Goal: Task Accomplishment & Management: Complete application form

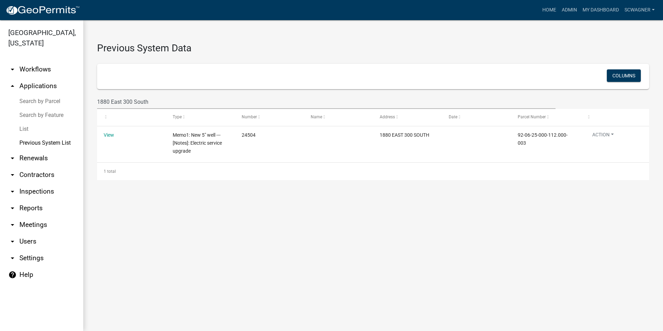
click at [39, 83] on link "arrow_drop_up Applications" at bounding box center [41, 86] width 83 height 17
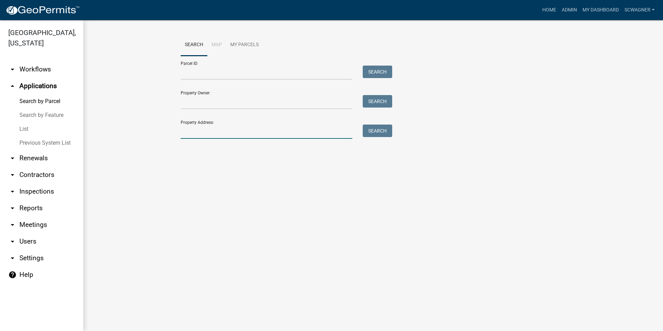
click at [196, 133] on input "Property Address:" at bounding box center [267, 132] width 172 height 14
type input "1305"
click at [381, 130] on button "Search" at bounding box center [377, 131] width 29 height 12
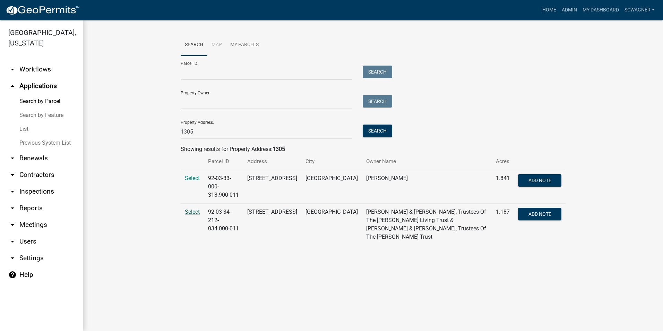
click at [194, 208] on span "Select" at bounding box center [192, 211] width 15 height 7
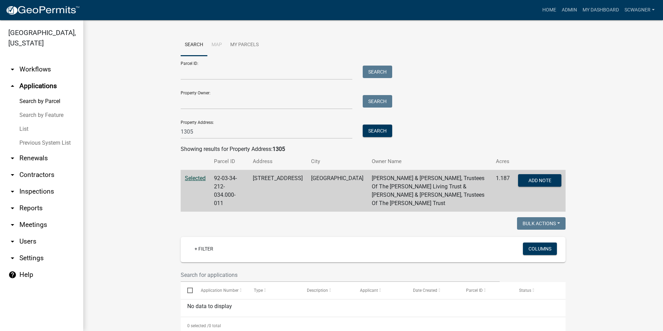
click at [65, 143] on link "Previous System List" at bounding box center [41, 143] width 83 height 14
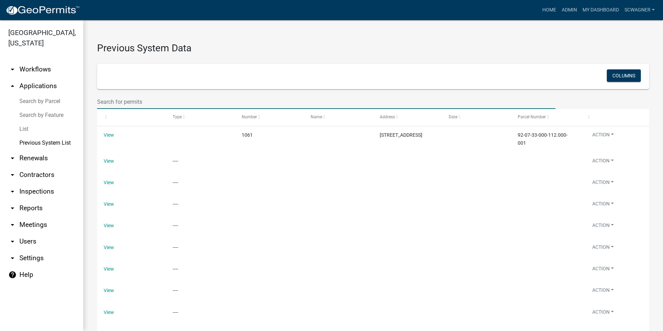
click at [138, 100] on input "text" at bounding box center [326, 102] width 459 height 14
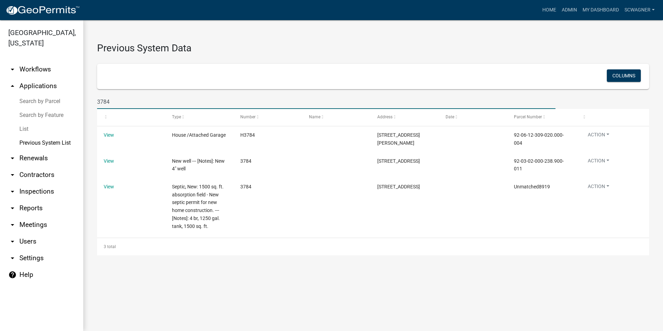
type input "3784"
click at [42, 86] on link "arrow_drop_up Applications" at bounding box center [41, 86] width 83 height 17
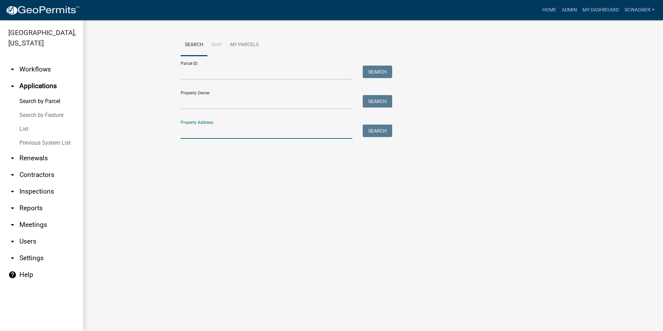
click at [193, 133] on input "Property Address:" at bounding box center [267, 132] width 172 height 14
click at [377, 125] on button "Search" at bounding box center [377, 131] width 29 height 12
click at [204, 132] on input "3886" at bounding box center [267, 132] width 172 height 14
type input "3776"
click at [378, 129] on button "Search" at bounding box center [377, 131] width 29 height 12
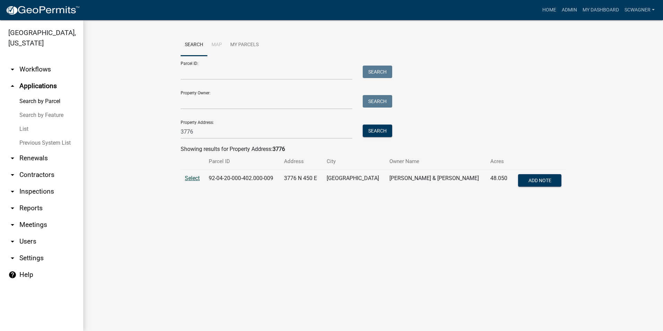
click at [194, 178] on span "Select" at bounding box center [192, 178] width 15 height 7
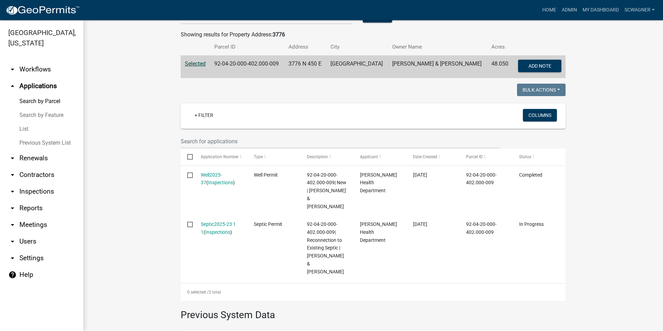
scroll to position [139, 0]
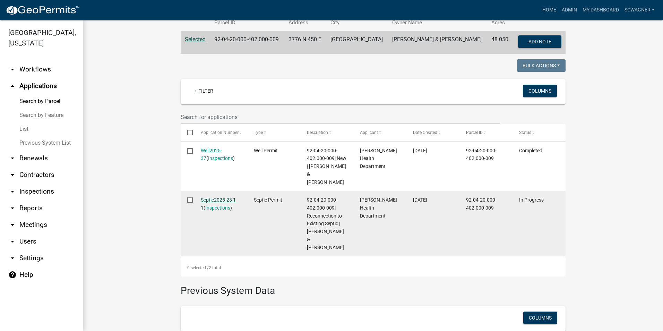
click at [215, 197] on link "Septic2025-23 1 1" at bounding box center [218, 204] width 35 height 14
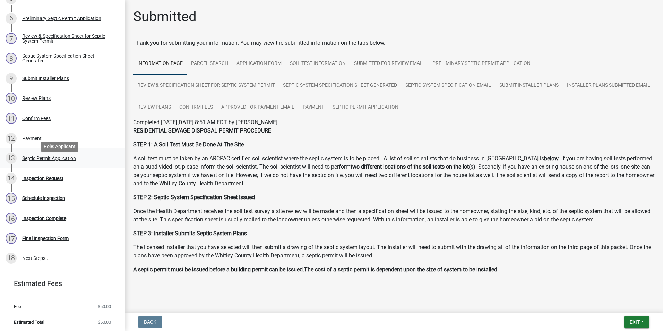
scroll to position [183, 0]
click at [47, 177] on div "Inspection Request" at bounding box center [42, 177] width 41 height 5
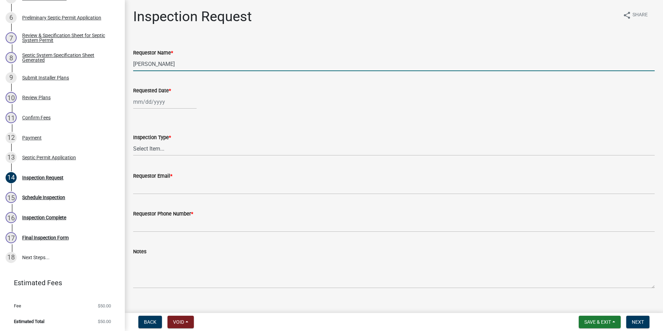
click at [176, 65] on input "[PERSON_NAME]" at bounding box center [394, 64] width 522 height 14
type input "L"
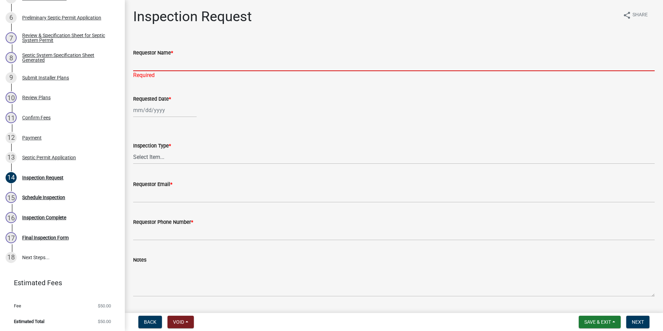
click at [160, 65] on input "Requestor Name *" at bounding box center [394, 64] width 522 height 14
type input "[PERSON_NAME]"
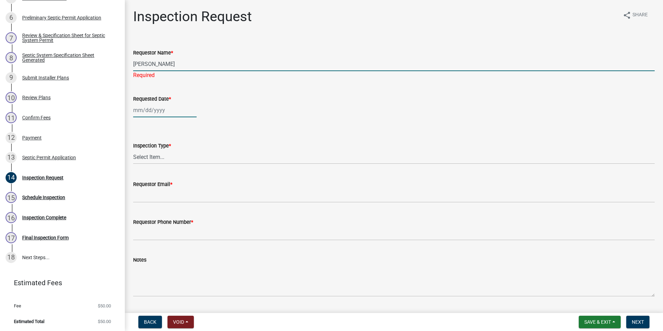
click at [163, 111] on div at bounding box center [164, 110] width 63 height 14
select select "9"
select select "2025"
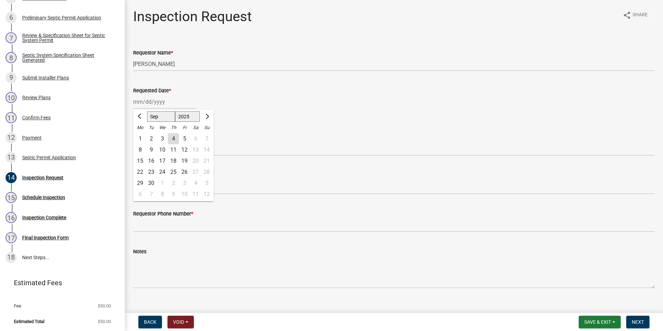
click at [160, 140] on div "3" at bounding box center [162, 138] width 11 height 11
type input "[DATE]"
click at [159, 148] on select "Select Item... Septic Inspection" at bounding box center [394, 149] width 522 height 14
click at [133, 142] on select "Select Item... Septic Inspection" at bounding box center [394, 149] width 522 height 14
select select "dfdf2d03-a7c8-425d-a127-69a28e6ecd25"
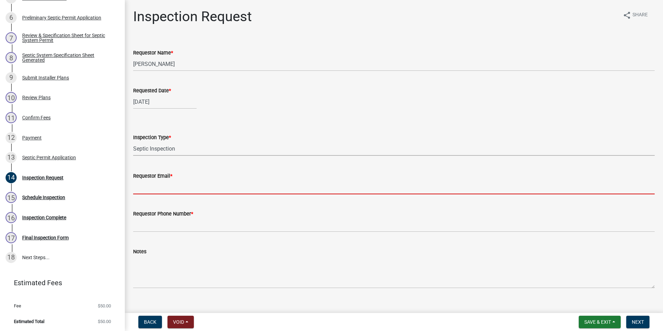
click at [154, 186] on input "Requestor Email *" at bounding box center [394, 187] width 522 height 14
type input "[EMAIL_ADDRESS][DOMAIN_NAME]"
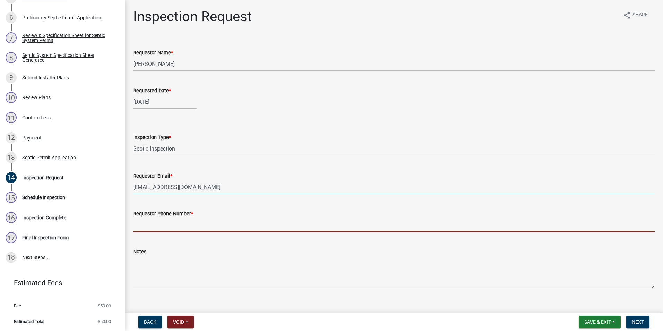
type input "2602483121"
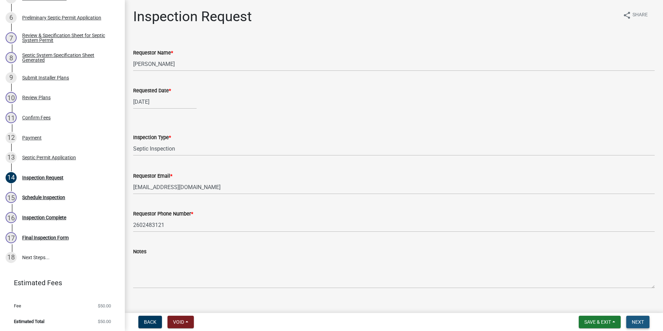
click at [632, 324] on button "Next" at bounding box center [637, 322] width 23 height 12
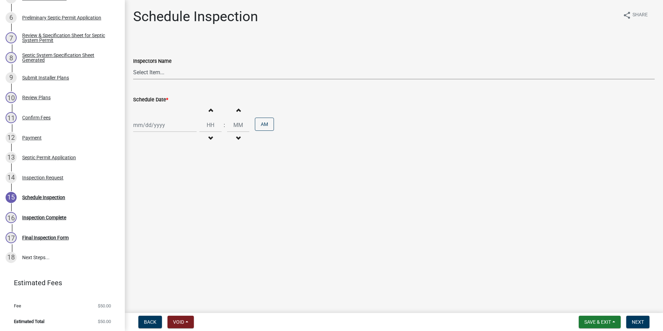
click at [145, 74] on select "Select Item... swagner ([PERSON_NAME] [PERSON_NAME]) [PERSON_NAME] ([PERSON_NAM…" at bounding box center [394, 72] width 522 height 14
select select "f7ad9f8f-cb11-4988-8b83-06889c6c21fa"
click at [133, 65] on select "Select Item... swagner ([PERSON_NAME] [PERSON_NAME]) [PERSON_NAME] ([PERSON_NAM…" at bounding box center [394, 72] width 522 height 14
select select "9"
select select "2025"
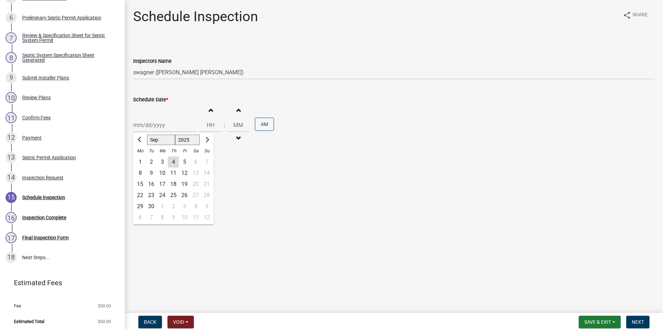
click at [148, 128] on div "[PERSON_NAME] Feb Mar Apr [PERSON_NAME][DATE] Oct Nov [DATE] 1526 1527 1528 152…" at bounding box center [164, 125] width 63 height 14
click at [162, 166] on div "3" at bounding box center [162, 161] width 11 height 11
type input "[DATE]"
click at [641, 322] on span "Next" at bounding box center [638, 322] width 12 height 6
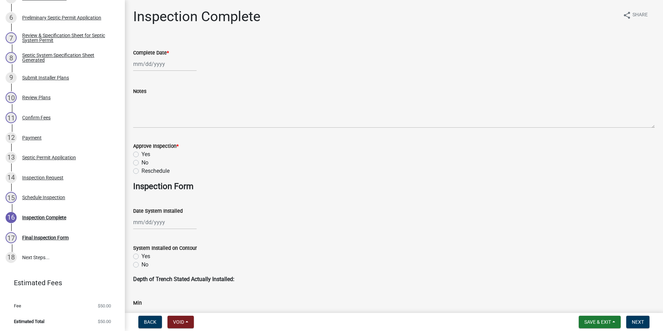
select select "9"
select select "2025"
click at [152, 65] on div "[PERSON_NAME] Feb Mar Apr [PERSON_NAME][DATE] Oct Nov [DATE] 1526 1527 1528 152…" at bounding box center [164, 64] width 63 height 14
click at [162, 100] on div "3" at bounding box center [162, 100] width 11 height 11
type input "[DATE]"
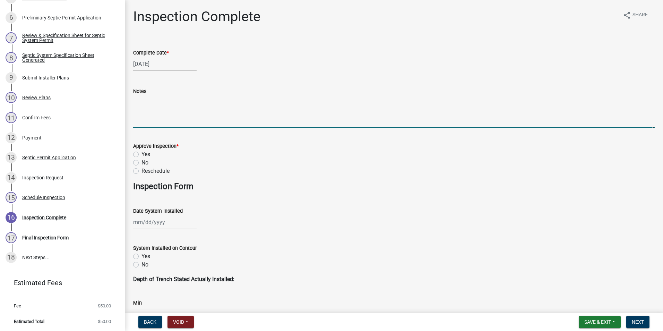
click at [152, 110] on textarea "Notes" at bounding box center [394, 111] width 522 height 33
type textarea "S"
type textarea "pole barn office connected to existing septic # 7051 via 1000 gal tank, In-Stat…"
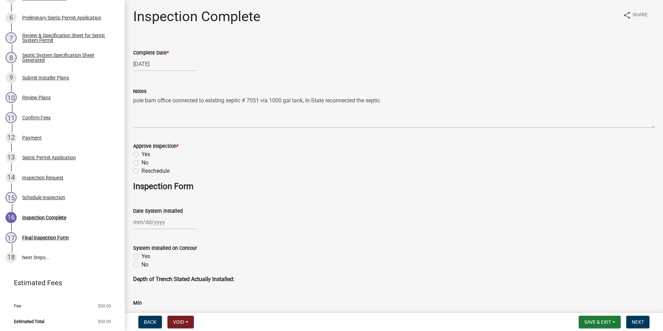
drag, startPoint x: 137, startPoint y: 157, endPoint x: 139, endPoint y: 160, distance: 4.2
click at [142, 156] on label "Yes" at bounding box center [146, 154] width 9 height 8
click at [142, 155] on input "Yes" at bounding box center [144, 152] width 5 height 5
radio input "true"
select select "9"
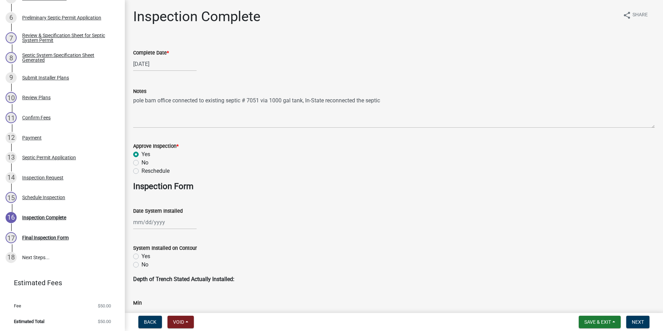
select select "2025"
click at [150, 223] on div "[PERSON_NAME] Feb Mar Apr [PERSON_NAME][DATE] Oct Nov [DATE] 1526 1527 1528 152…" at bounding box center [164, 222] width 63 height 14
click at [163, 152] on div "3" at bounding box center [162, 151] width 11 height 11
type input "[DATE]"
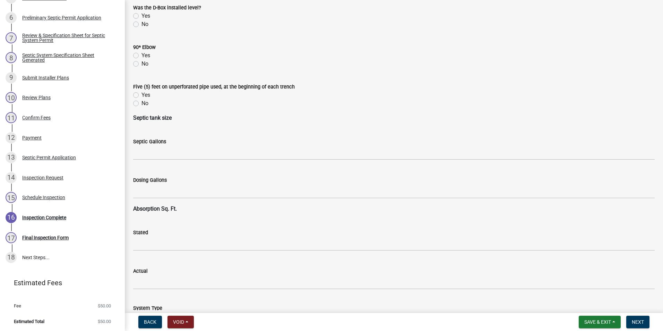
scroll to position [1075, 0]
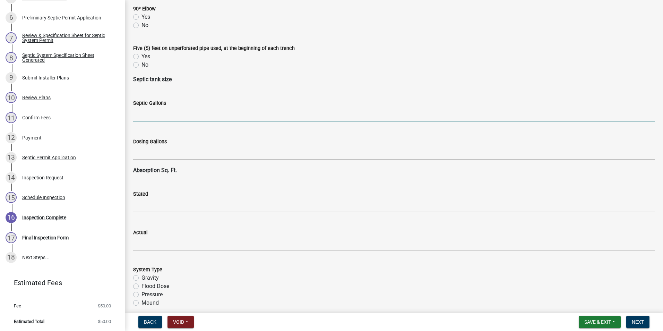
click at [176, 116] on input "text" at bounding box center [394, 114] width 522 height 14
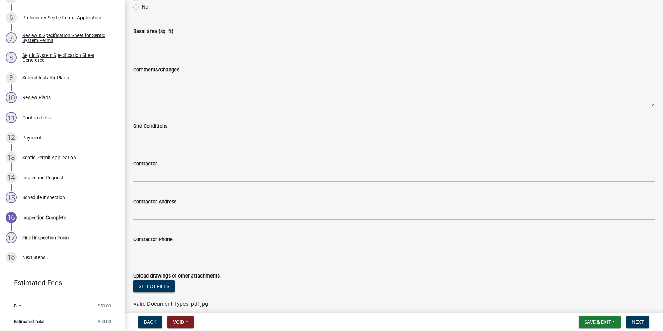
scroll to position [1769, 0]
type input "1000"
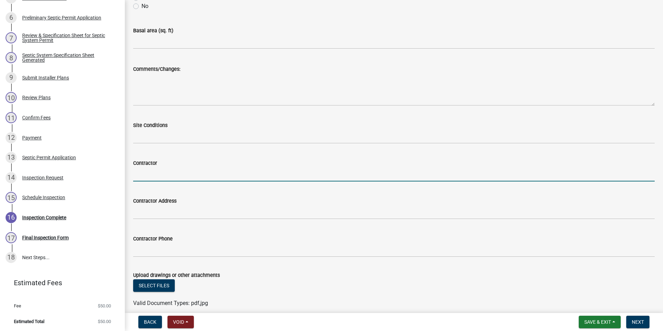
click at [165, 173] on input "Contractor" at bounding box center [394, 174] width 522 height 14
type input "In State Exc"
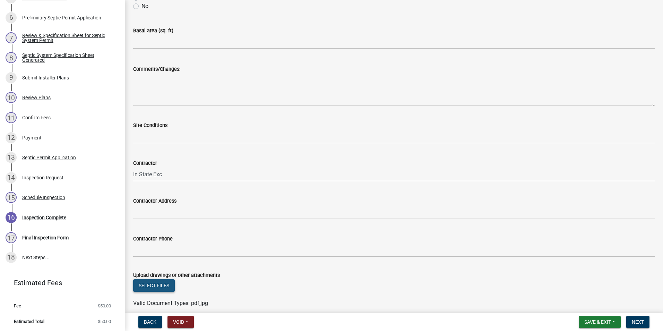
click at [163, 284] on button "Select files" at bounding box center [154, 285] width 42 height 12
click at [637, 322] on span "Next" at bounding box center [638, 322] width 12 height 6
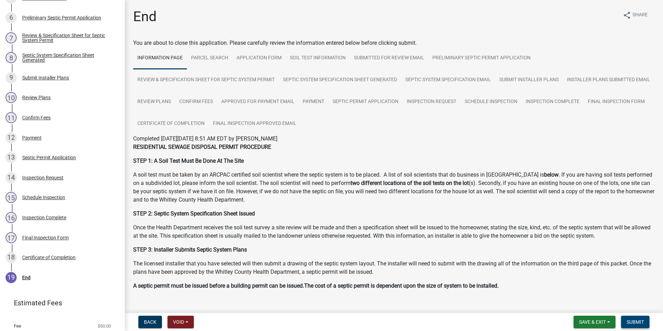
click at [641, 322] on span "Submit" at bounding box center [635, 322] width 17 height 6
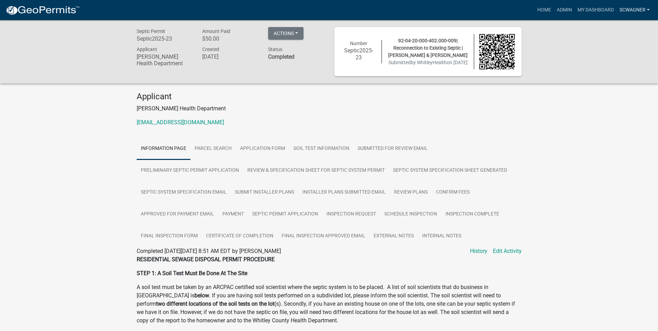
click at [631, 11] on link "scwagner" at bounding box center [635, 9] width 36 height 13
click at [604, 28] on link "Admin" at bounding box center [624, 28] width 55 height 17
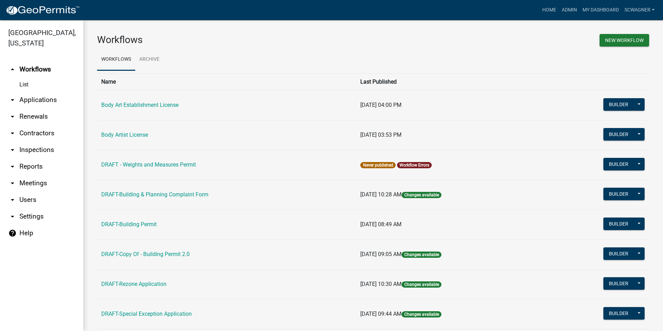
click at [40, 97] on link "arrow_drop_down Applications" at bounding box center [41, 100] width 83 height 17
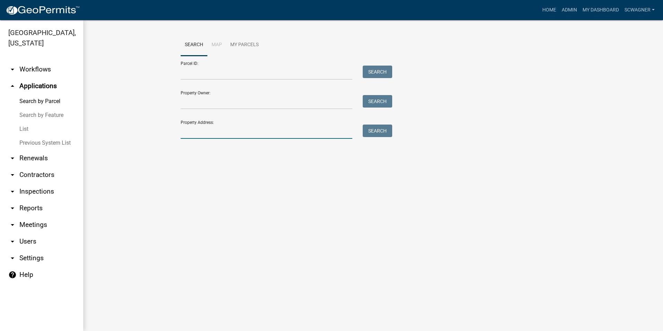
click at [195, 130] on input "Property Address:" at bounding box center [267, 132] width 172 height 14
type input "6150"
click at [373, 127] on button "Search" at bounding box center [377, 131] width 29 height 12
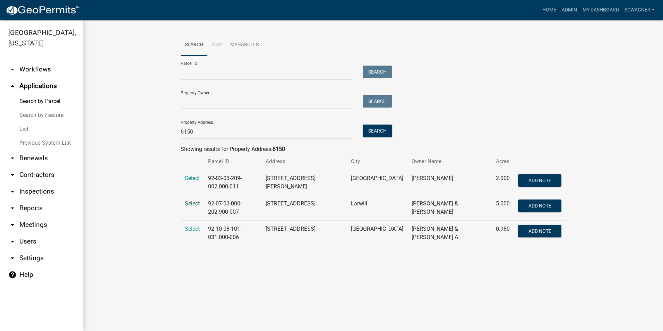
click at [196, 200] on span "Select" at bounding box center [192, 203] width 15 height 7
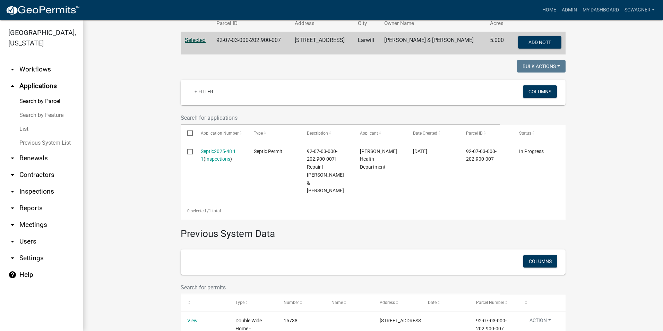
scroll to position [139, 0]
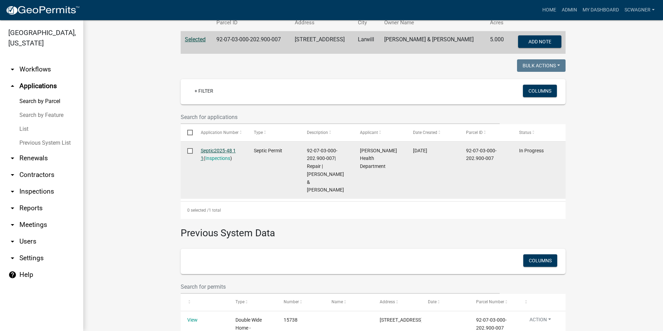
click at [211, 149] on link "Septic2025-48 1 1" at bounding box center [218, 155] width 35 height 14
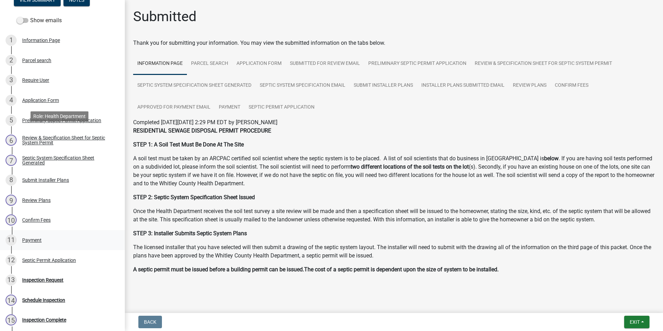
scroll to position [163, 0]
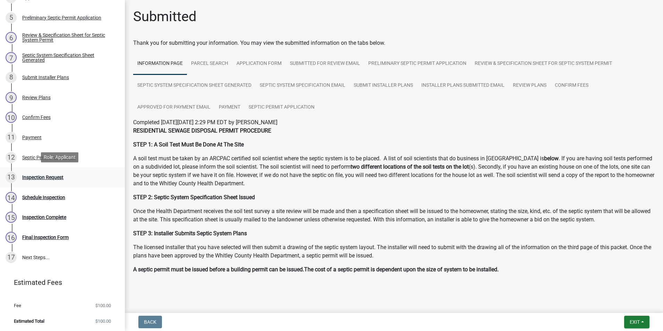
click at [49, 179] on div "Inspection Request" at bounding box center [42, 177] width 41 height 5
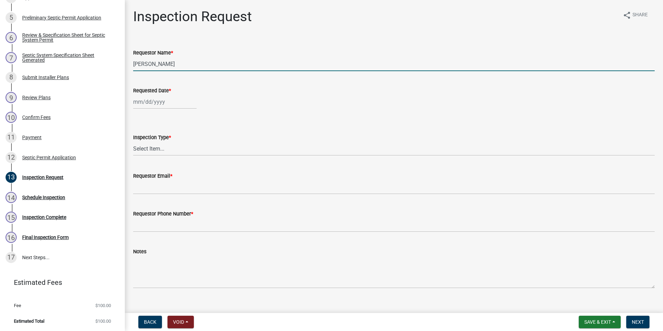
click at [172, 67] on input "[PERSON_NAME]" at bounding box center [394, 64] width 522 height 14
type input "L"
type input "[PERSON_NAME]"
select select "9"
select select "2025"
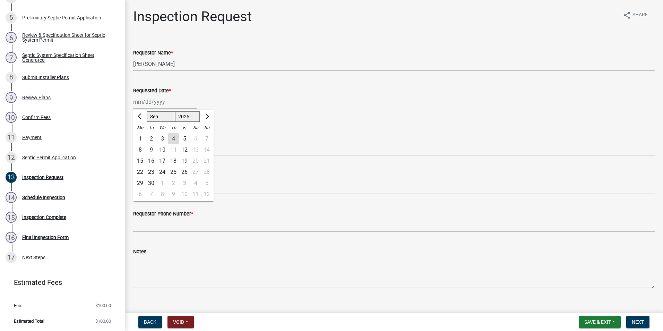
click at [164, 105] on div "[PERSON_NAME] Feb Mar Apr [PERSON_NAME][DATE] Oct Nov [DATE] 1526 1527 1528 152…" at bounding box center [164, 102] width 63 height 14
click at [163, 135] on div "3" at bounding box center [162, 138] width 11 height 11
type input "[DATE]"
click at [153, 152] on select "Select Item... Septic Inspection" at bounding box center [394, 149] width 522 height 14
click at [133, 142] on select "Select Item... Septic Inspection" at bounding box center [394, 149] width 522 height 14
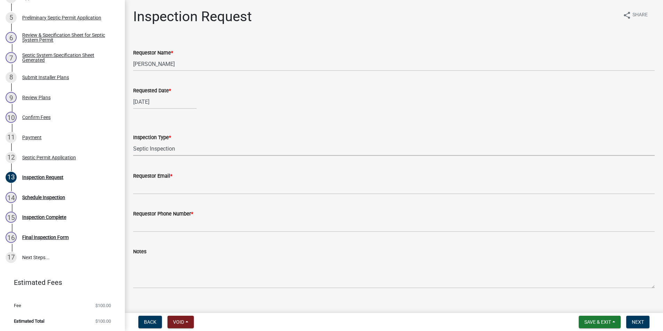
select select "dfdf2d03-a7c8-425d-a127-69a28e6ecd25"
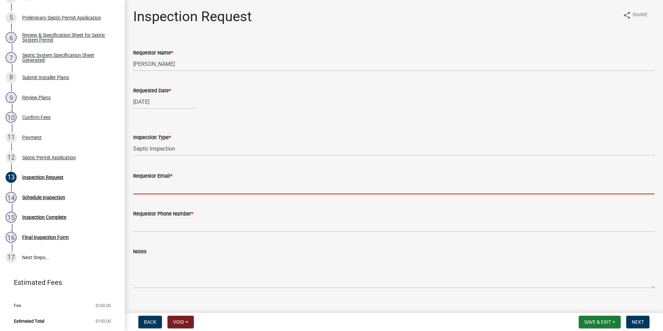
drag, startPoint x: 153, startPoint y: 181, endPoint x: 152, endPoint y: 191, distance: 9.8
click at [154, 181] on input "Requestor Email *" at bounding box center [394, 187] width 522 height 14
type input "[EMAIL_ADDRESS][DOMAIN_NAME]"
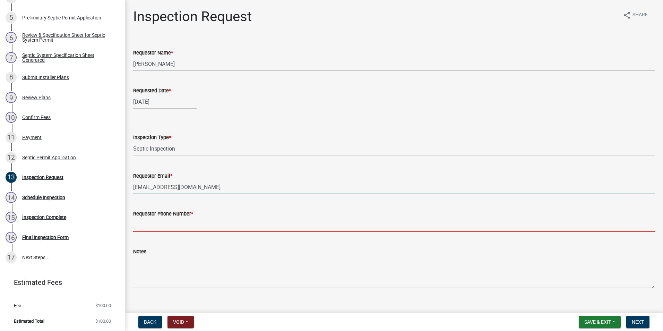
type input "2602483121"
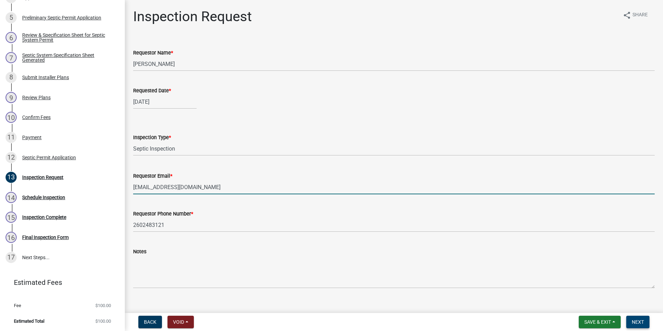
click at [640, 323] on span "Next" at bounding box center [638, 322] width 12 height 6
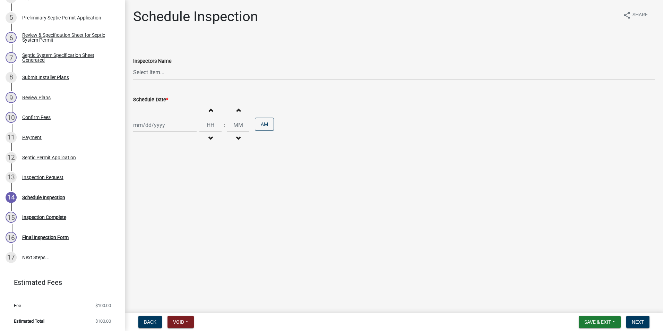
click at [157, 73] on select "Select Item... swagner ([PERSON_NAME] [PERSON_NAME]) [PERSON_NAME] ([PERSON_NAM…" at bounding box center [394, 72] width 522 height 14
select select "f7ad9f8f-cb11-4988-8b83-06889c6c21fa"
click at [133, 65] on select "Select Item... swagner ([PERSON_NAME] [PERSON_NAME]) [PERSON_NAME] ([PERSON_NAM…" at bounding box center [394, 72] width 522 height 14
select select "9"
select select "2025"
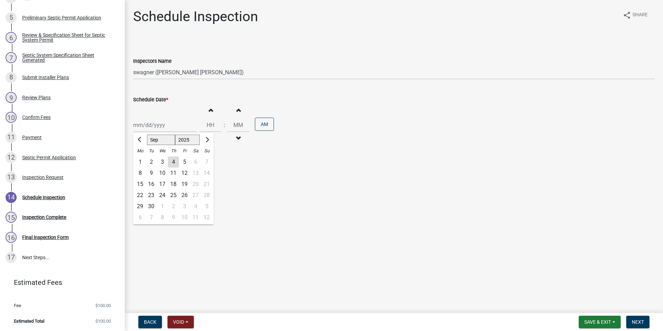
click at [159, 126] on div "[PERSON_NAME] Feb Mar Apr [PERSON_NAME][DATE] Oct Nov [DATE] 1526 1527 1528 152…" at bounding box center [164, 125] width 63 height 14
drag, startPoint x: 162, startPoint y: 161, endPoint x: 166, endPoint y: 156, distance: 6.1
click at [161, 161] on div "3" at bounding box center [162, 161] width 11 height 11
type input "[DATE]"
click at [207, 113] on button "Increment hours" at bounding box center [210, 110] width 15 height 12
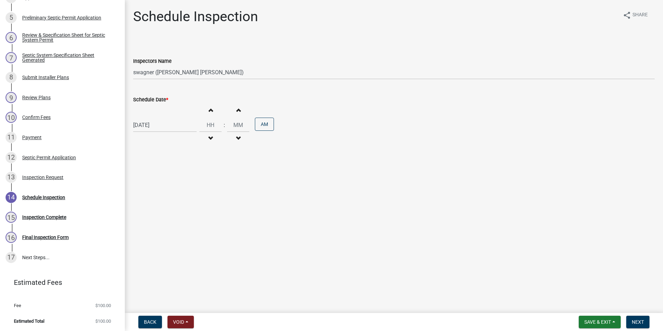
type input "01"
type input "00"
click at [207, 113] on button "Increment hours" at bounding box center [210, 110] width 15 height 12
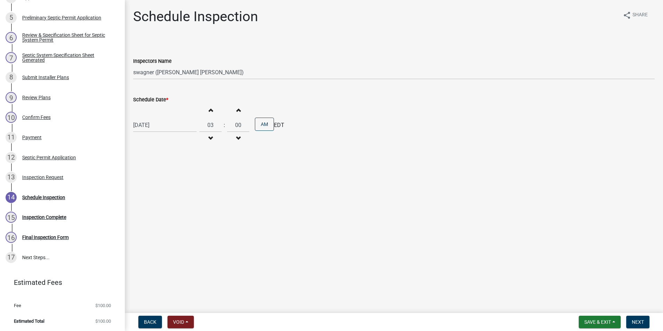
type input "04"
drag, startPoint x: 265, startPoint y: 124, endPoint x: 283, endPoint y: 130, distance: 18.3
click at [265, 124] on button "AM" at bounding box center [264, 124] width 19 height 13
click at [643, 318] on button "Next" at bounding box center [637, 322] width 23 height 12
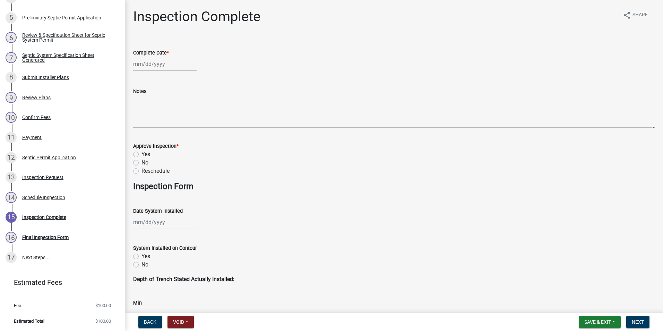
click at [150, 63] on div at bounding box center [164, 64] width 63 height 14
select select "9"
select select "2025"
click at [163, 101] on div "3" at bounding box center [162, 100] width 11 height 11
type input "[DATE]"
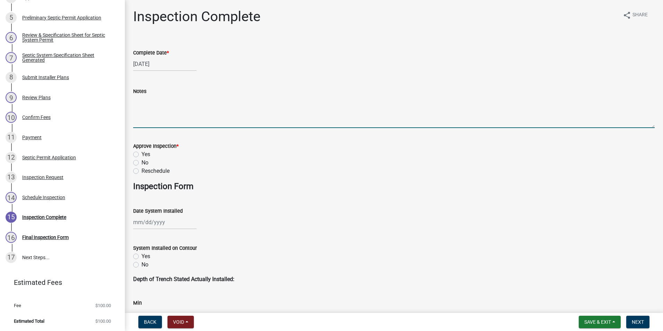
click at [162, 108] on textarea "Notes" at bounding box center [394, 111] width 522 height 33
type textarea "Septic installed by 440 Dirt Co, system sand bed is covered with 12" cover."
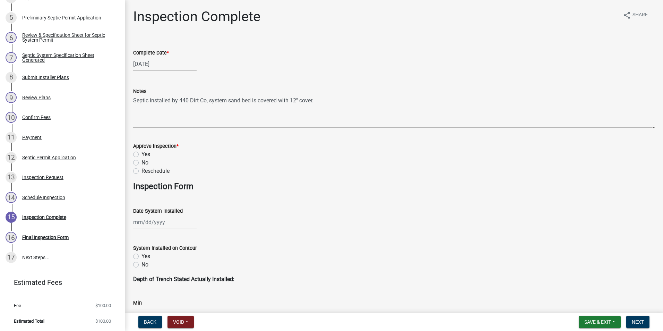
click at [142, 154] on label "Yes" at bounding box center [146, 154] width 9 height 8
click at [142, 154] on input "Yes" at bounding box center [144, 152] width 5 height 5
radio input "true"
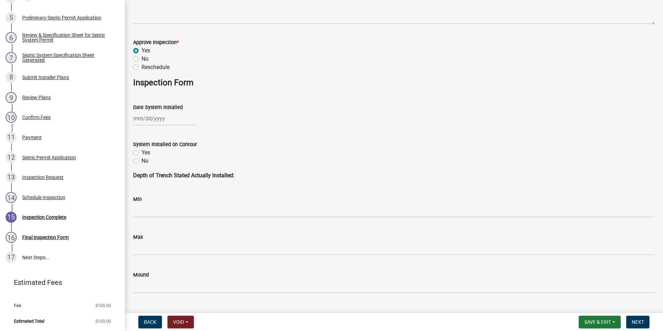
scroll to position [104, 0]
click at [155, 116] on div at bounding box center [164, 118] width 63 height 14
select select "9"
select select "2025"
click at [160, 156] on div "3" at bounding box center [162, 154] width 11 height 11
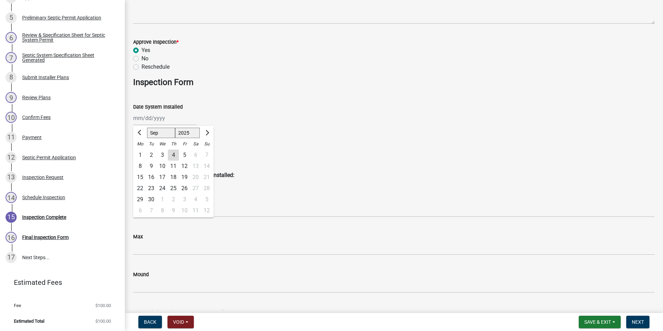
type input "[DATE]"
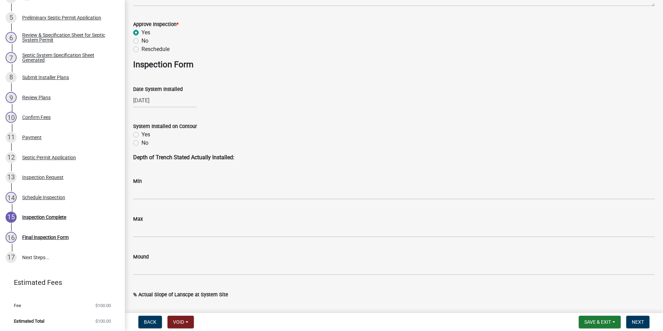
scroll to position [139, 0]
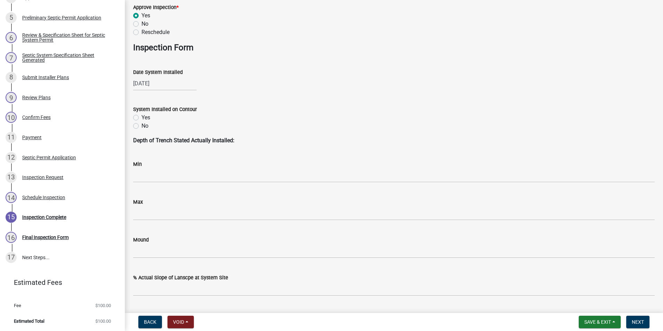
click at [142, 119] on label "Yes" at bounding box center [146, 117] width 9 height 8
click at [142, 118] on input "Yes" at bounding box center [144, 115] width 5 height 5
radio input "true"
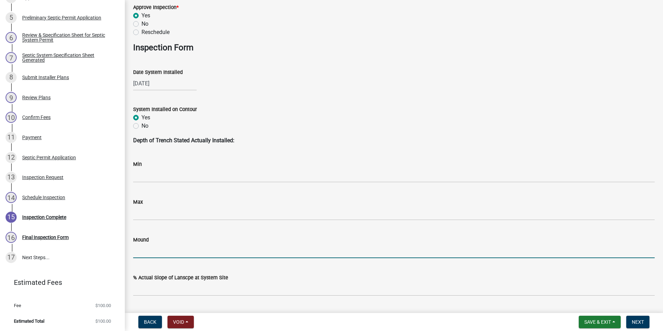
click at [144, 246] on input "Mound" at bounding box center [394, 251] width 522 height 14
type input "yes"
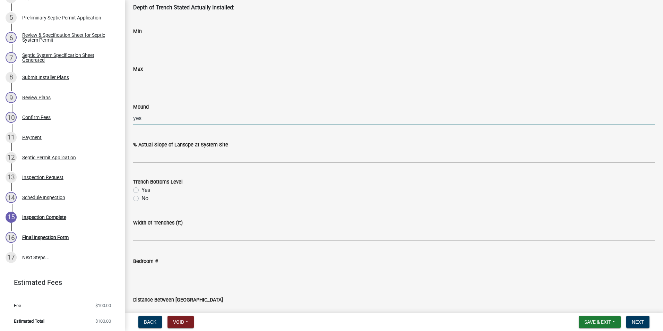
scroll to position [277, 0]
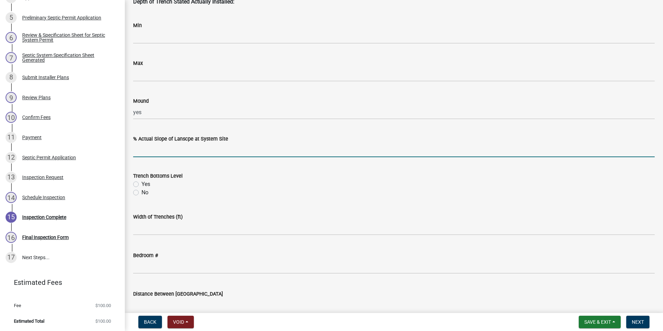
click at [158, 152] on input "text" at bounding box center [394, 150] width 522 height 14
type input "1"
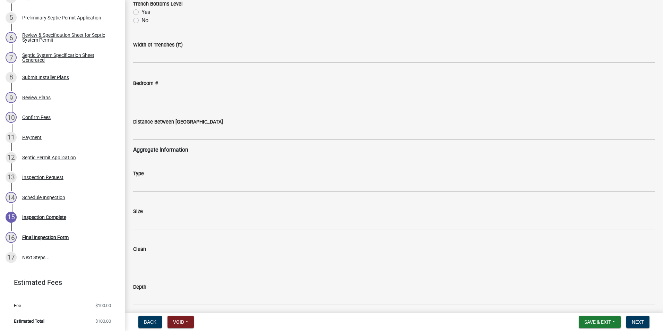
scroll to position [451, 0]
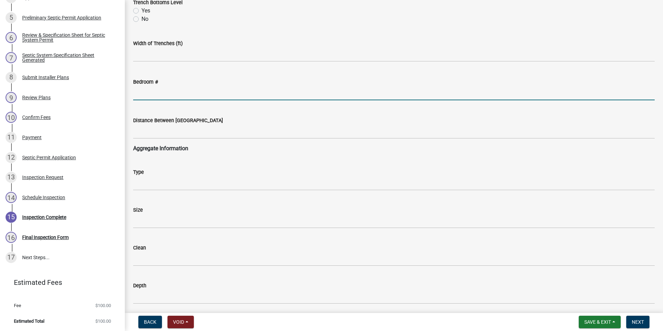
click at [161, 92] on input "text" at bounding box center [394, 93] width 522 height 14
type input "3"
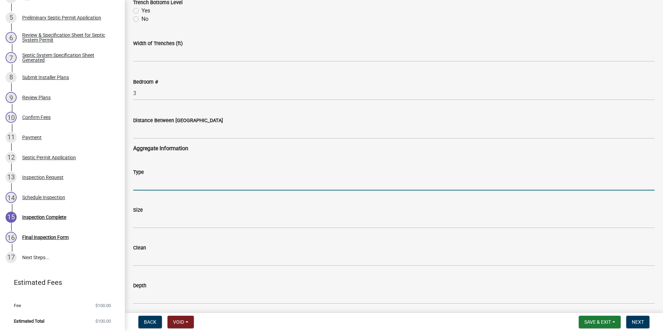
click at [148, 183] on input "Type" at bounding box center [394, 183] width 522 height 14
type input "sand"
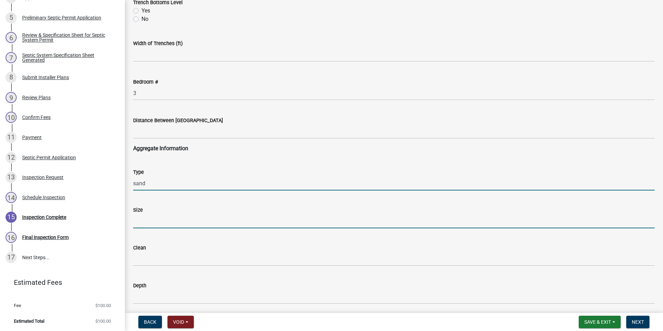
click at [153, 219] on input "Size" at bounding box center [394, 221] width 522 height 14
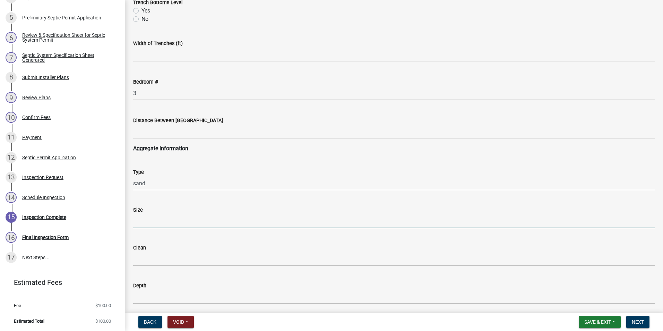
type input "23"
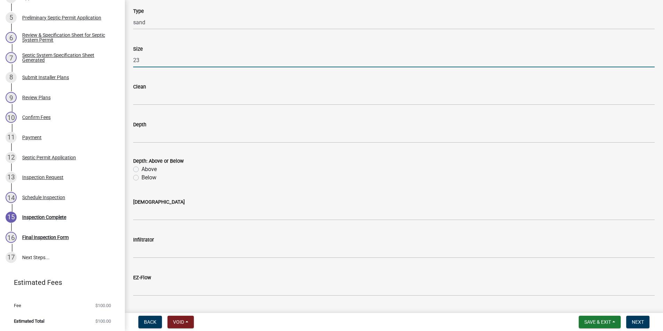
scroll to position [624, 0]
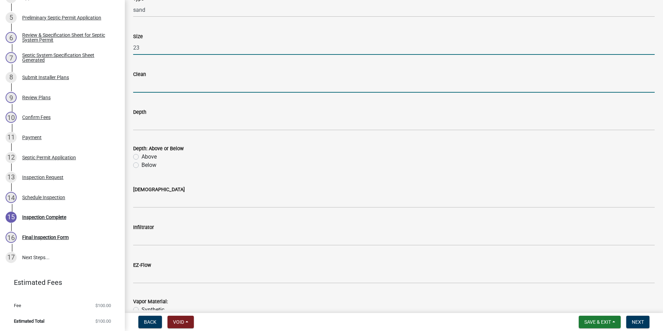
click at [153, 89] on input "Clean" at bounding box center [394, 85] width 522 height 14
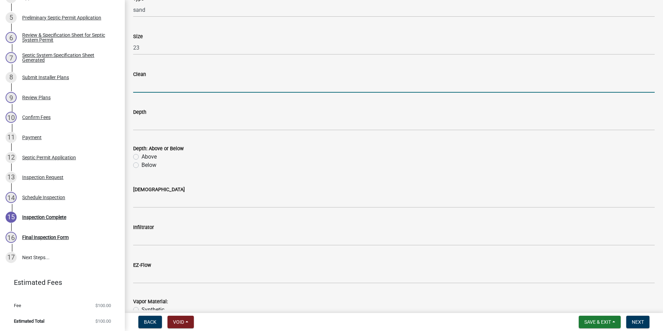
type input "yes"
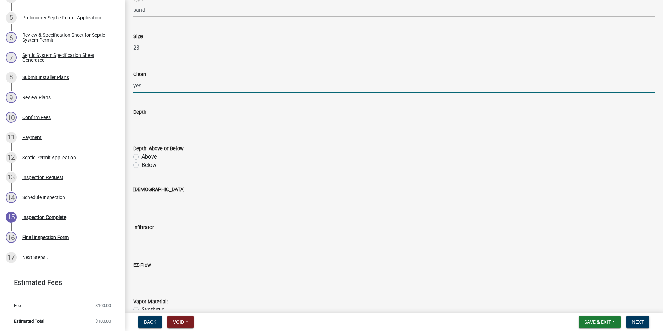
click at [154, 123] on input "Depth" at bounding box center [394, 123] width 522 height 14
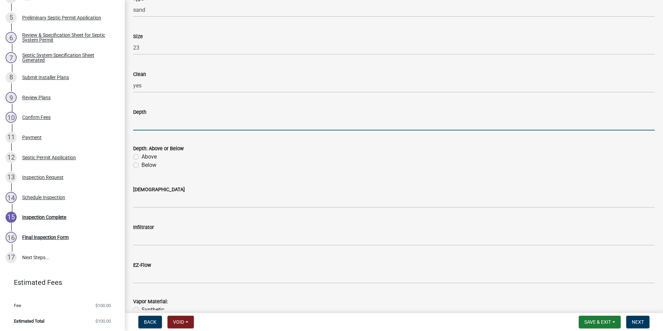
type input "6/3"
click at [142, 164] on label "Below" at bounding box center [149, 165] width 15 height 8
click at [142, 164] on input "Below" at bounding box center [144, 163] width 5 height 5
radio input "true"
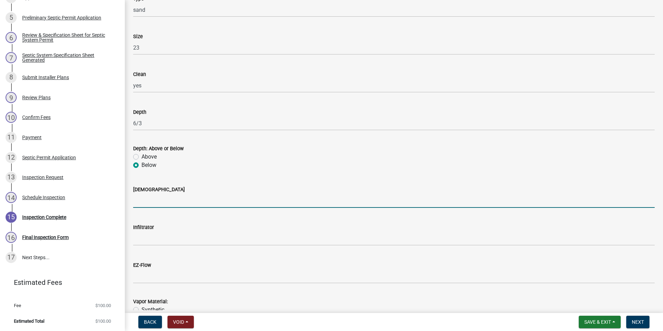
click at [143, 201] on input "[DEMOGRAPHIC_DATA]" at bounding box center [394, 201] width 522 height 14
type input "yes"
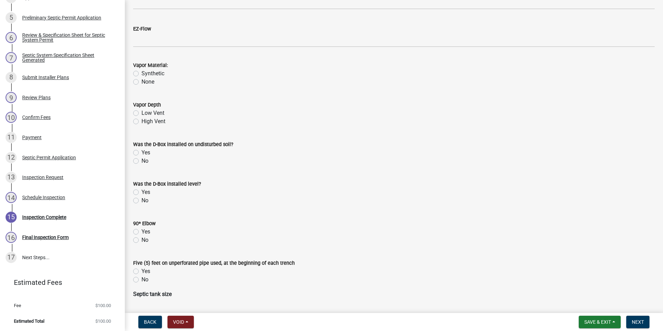
scroll to position [902, 0]
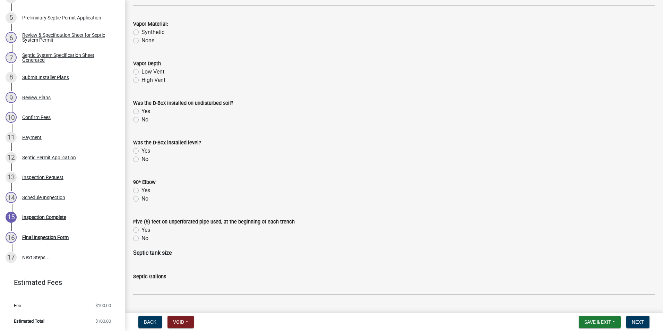
click at [142, 82] on label "High Vent" at bounding box center [154, 80] width 24 height 8
click at [142, 80] on input "High Vent" at bounding box center [144, 78] width 5 height 5
radio input "true"
click at [142, 111] on label "Yes" at bounding box center [146, 111] width 9 height 8
click at [142, 111] on input "Yes" at bounding box center [144, 109] width 5 height 5
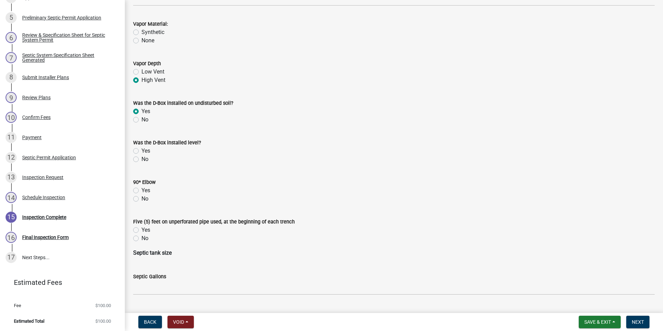
radio input "true"
click at [142, 149] on label "Yes" at bounding box center [146, 151] width 9 height 8
click at [142, 149] on input "Yes" at bounding box center [144, 149] width 5 height 5
radio input "true"
drag, startPoint x: 137, startPoint y: 189, endPoint x: 141, endPoint y: 188, distance: 4.5
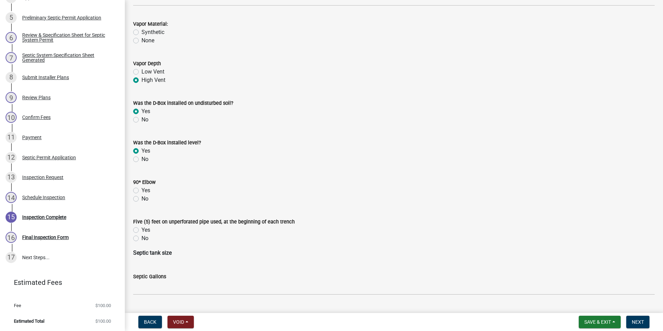
click at [142, 189] on label "Yes" at bounding box center [146, 190] width 9 height 8
click at [142, 189] on input "Yes" at bounding box center [144, 188] width 5 height 5
radio input "true"
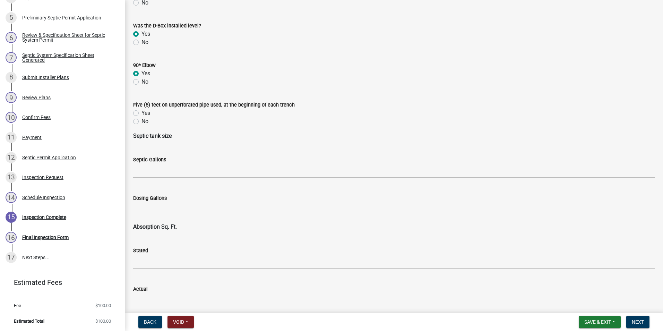
scroll to position [1075, 0]
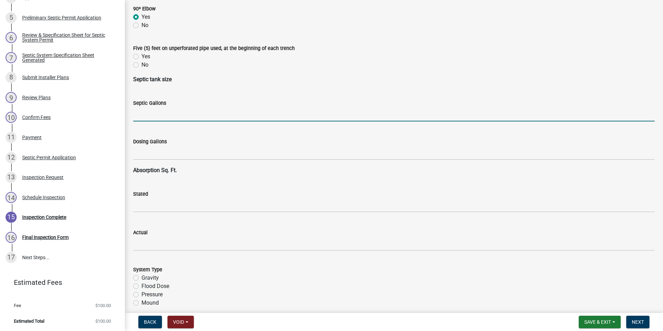
click at [157, 118] on input "text" at bounding box center [394, 114] width 522 height 14
type input "1000"
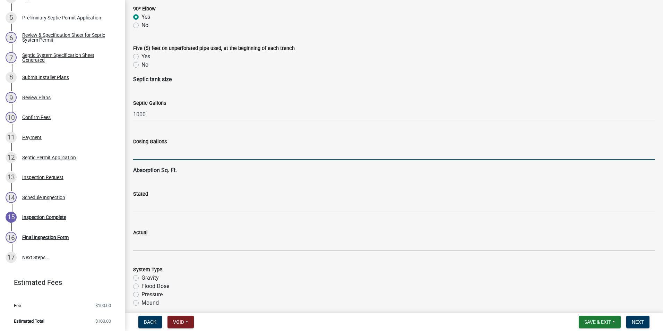
click at [141, 151] on input "text" at bounding box center [394, 153] width 522 height 14
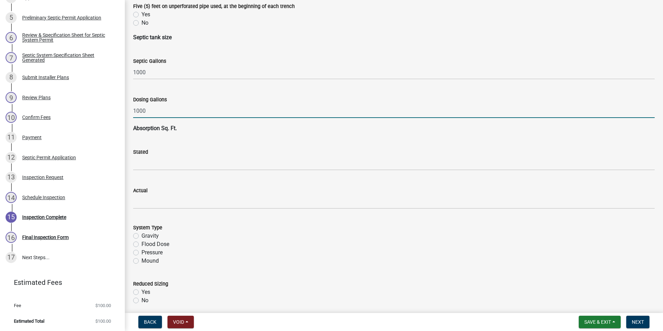
scroll to position [1179, 0]
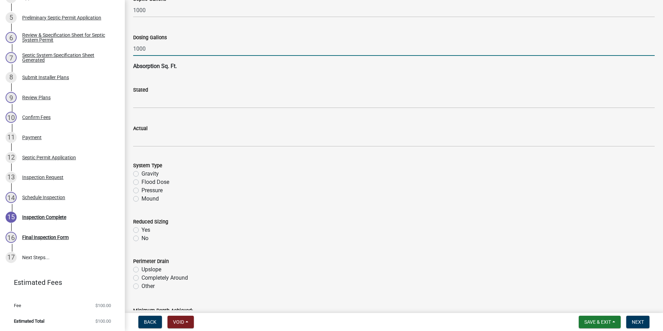
type input "1000"
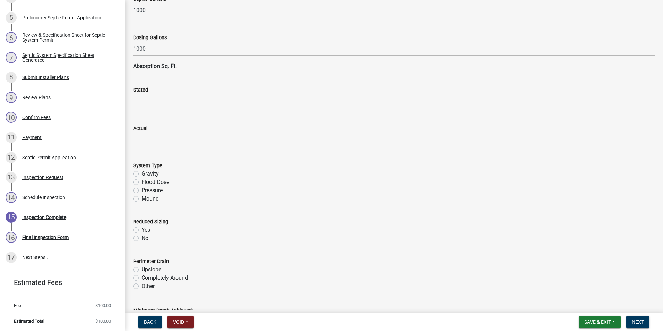
click at [147, 100] on input "text" at bounding box center [394, 101] width 522 height 14
type input "1217"
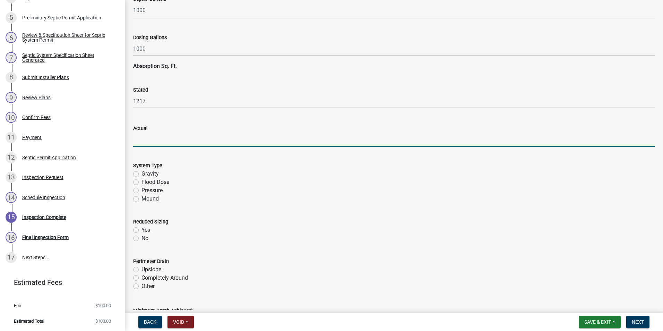
click at [144, 142] on input "text" at bounding box center [394, 140] width 522 height 14
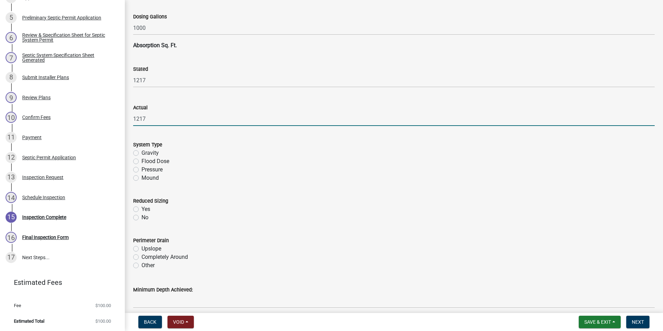
scroll to position [1249, 0]
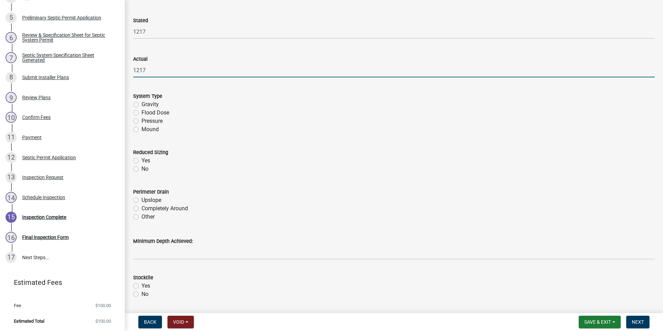
type input "1217"
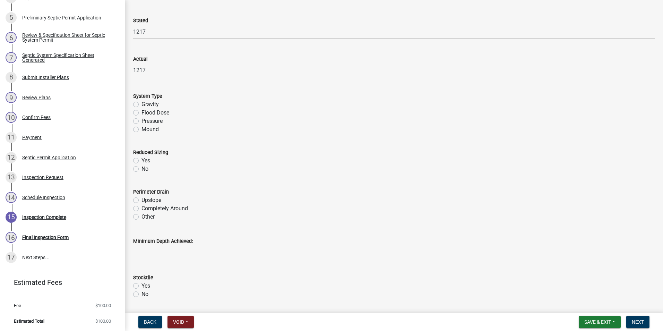
click at [142, 129] on label "Mound" at bounding box center [150, 129] width 17 height 8
click at [142, 129] on input "Mound" at bounding box center [144, 127] width 5 height 5
radio input "true"
click at [142, 168] on label "No" at bounding box center [145, 169] width 7 height 8
click at [142, 168] on input "No" at bounding box center [144, 167] width 5 height 5
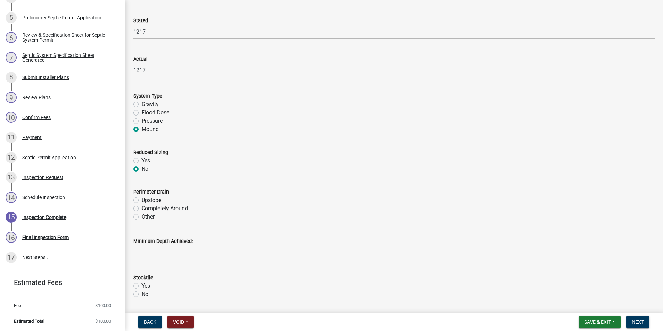
radio input "true"
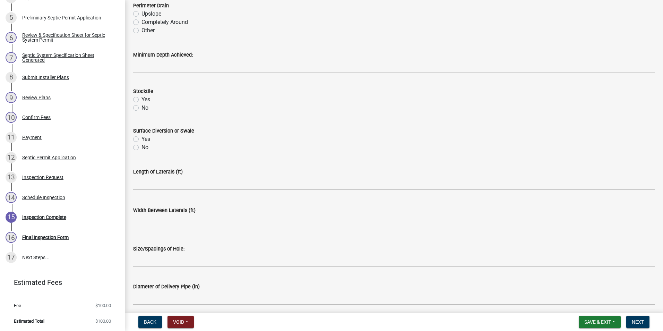
scroll to position [1457, 0]
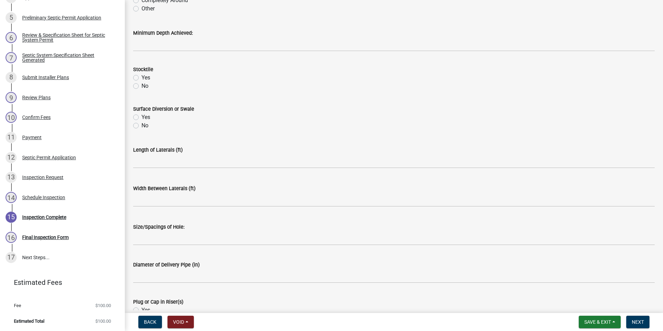
click at [142, 118] on label "Yes" at bounding box center [146, 117] width 9 height 8
click at [142, 118] on input "Yes" at bounding box center [144, 115] width 5 height 5
radio input "true"
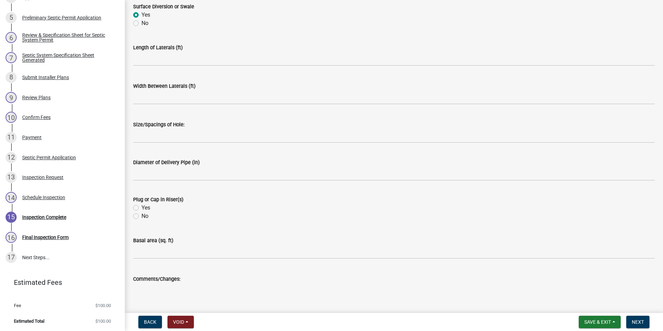
scroll to position [1561, 0]
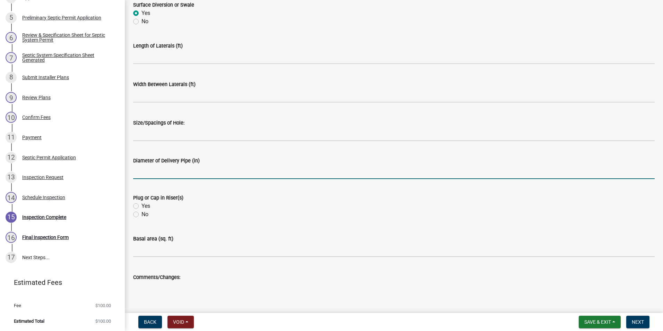
click at [173, 169] on input "text" at bounding box center [394, 172] width 522 height 14
type input "2"
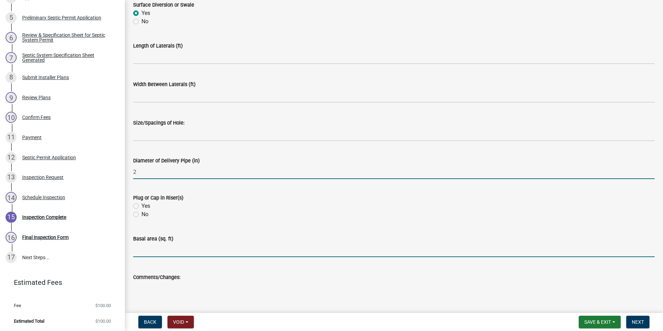
click at [196, 251] on input "text" at bounding box center [394, 250] width 522 height 14
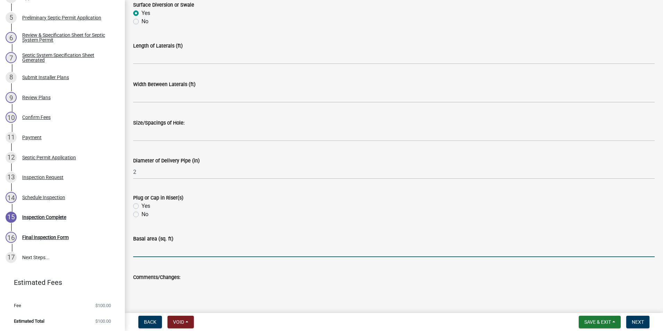
click at [279, 208] on div "Yes" at bounding box center [394, 206] width 522 height 8
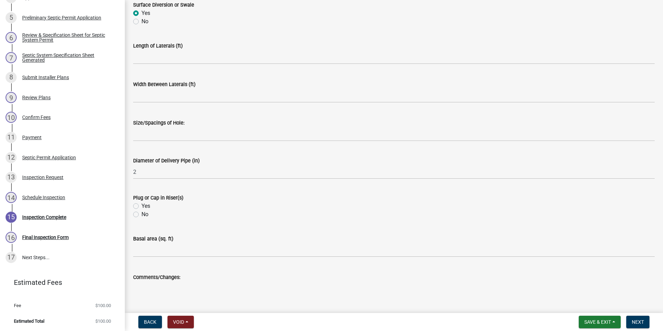
click at [142, 205] on label "Yes" at bounding box center [146, 206] width 9 height 8
click at [142, 205] on input "Yes" at bounding box center [144, 204] width 5 height 5
radio input "true"
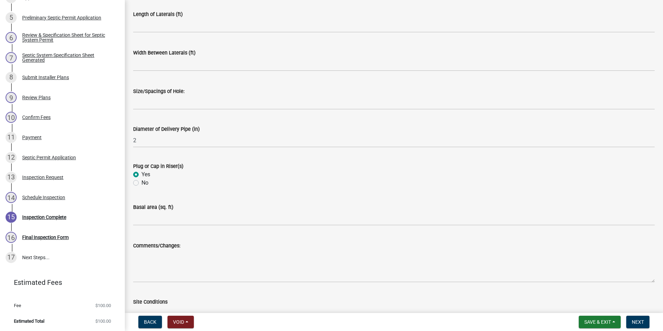
scroll to position [1665, 0]
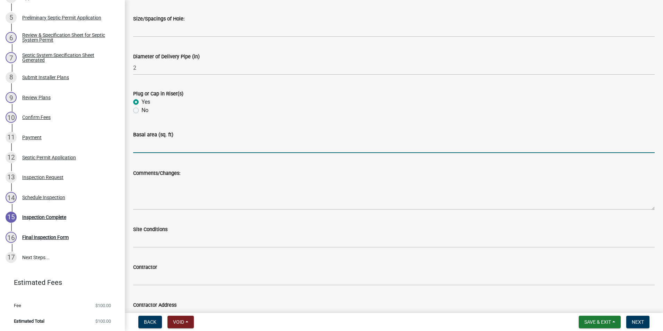
click at [161, 147] on input "text" at bounding box center [394, 146] width 522 height 14
type input "1217"
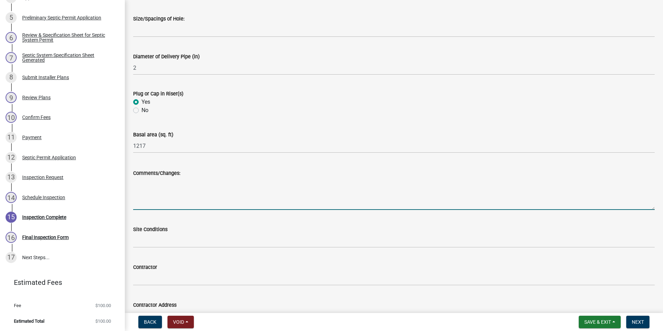
click at [172, 191] on textarea "Comments/Changes:" at bounding box center [394, 193] width 522 height 33
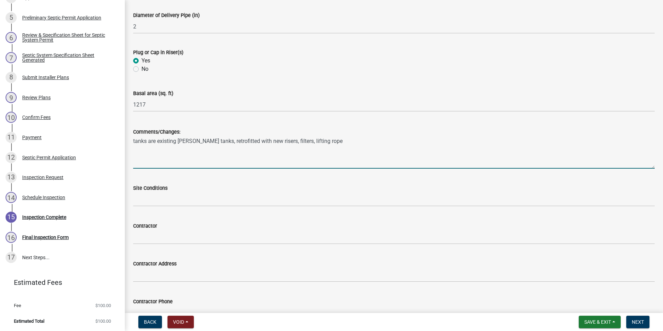
scroll to position [1769, 0]
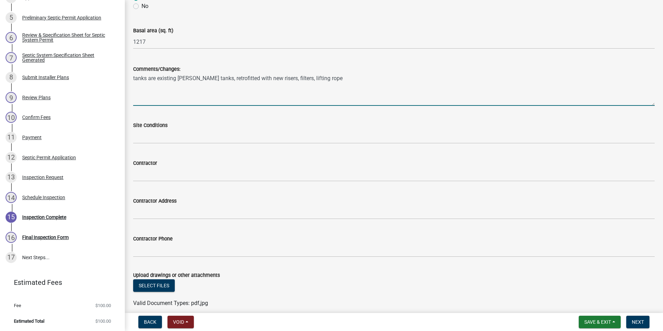
type textarea "tanks are existing [PERSON_NAME] tanks, retrofitted with new risers, filters, l…"
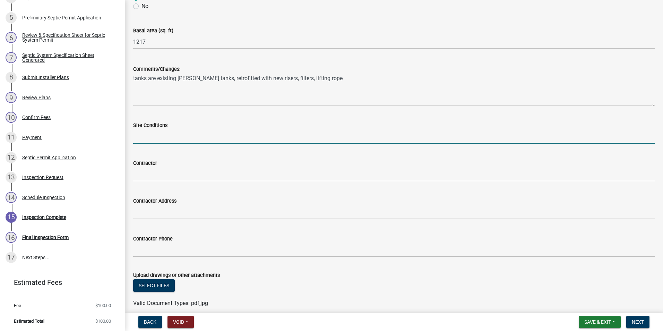
click at [168, 139] on input "Site Conditions" at bounding box center [394, 136] width 522 height 14
type input "dry"
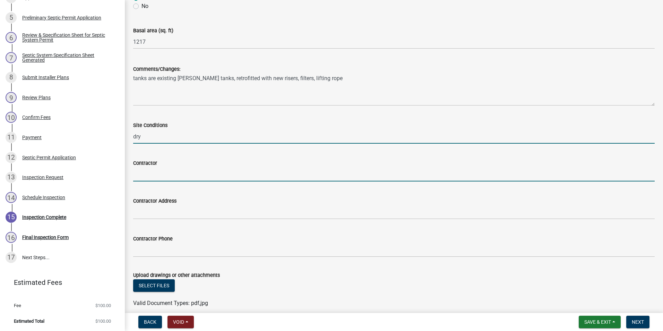
click at [161, 174] on input "Contractor" at bounding box center [394, 174] width 522 height 14
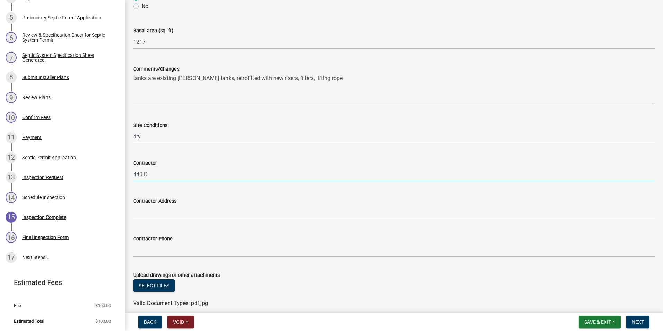
type input "440 Dirt Co"
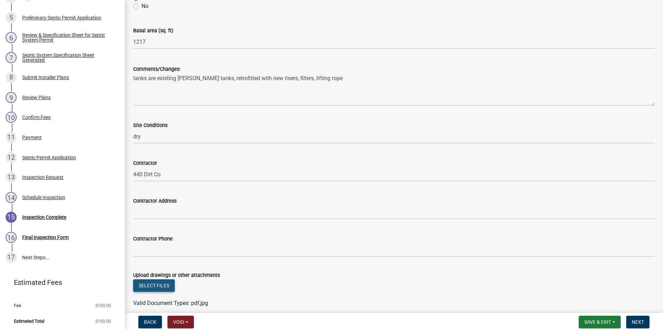
click at [166, 285] on button "Select files" at bounding box center [154, 285] width 42 height 12
click at [639, 323] on span "Next" at bounding box center [638, 322] width 12 height 6
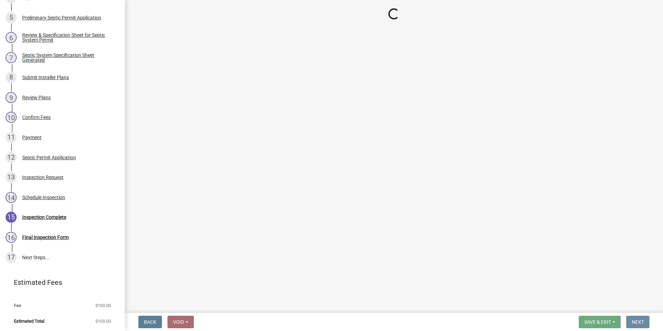
scroll to position [0, 0]
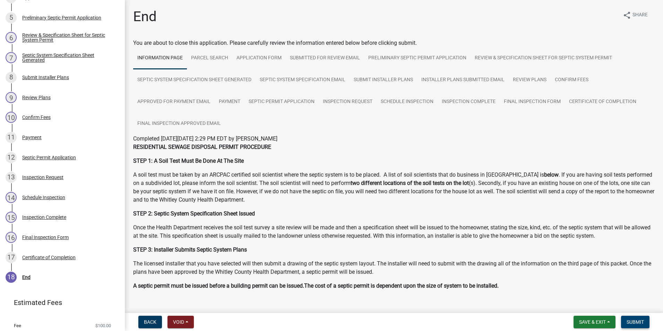
click at [638, 324] on span "Submit" at bounding box center [635, 322] width 17 height 6
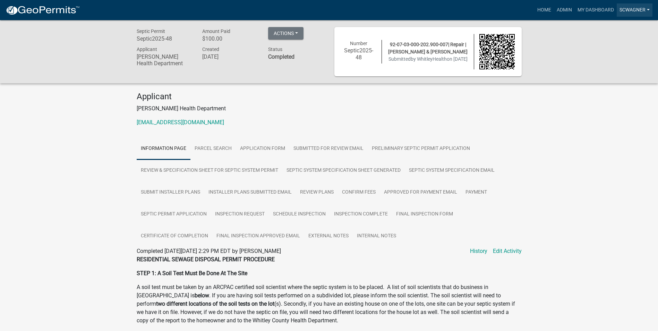
click at [632, 5] on link "scwagner" at bounding box center [635, 9] width 36 height 13
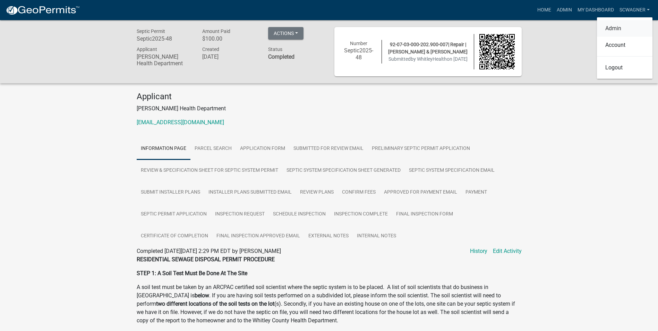
click at [623, 26] on link "Admin" at bounding box center [624, 28] width 55 height 17
